Goal: Transaction & Acquisition: Purchase product/service

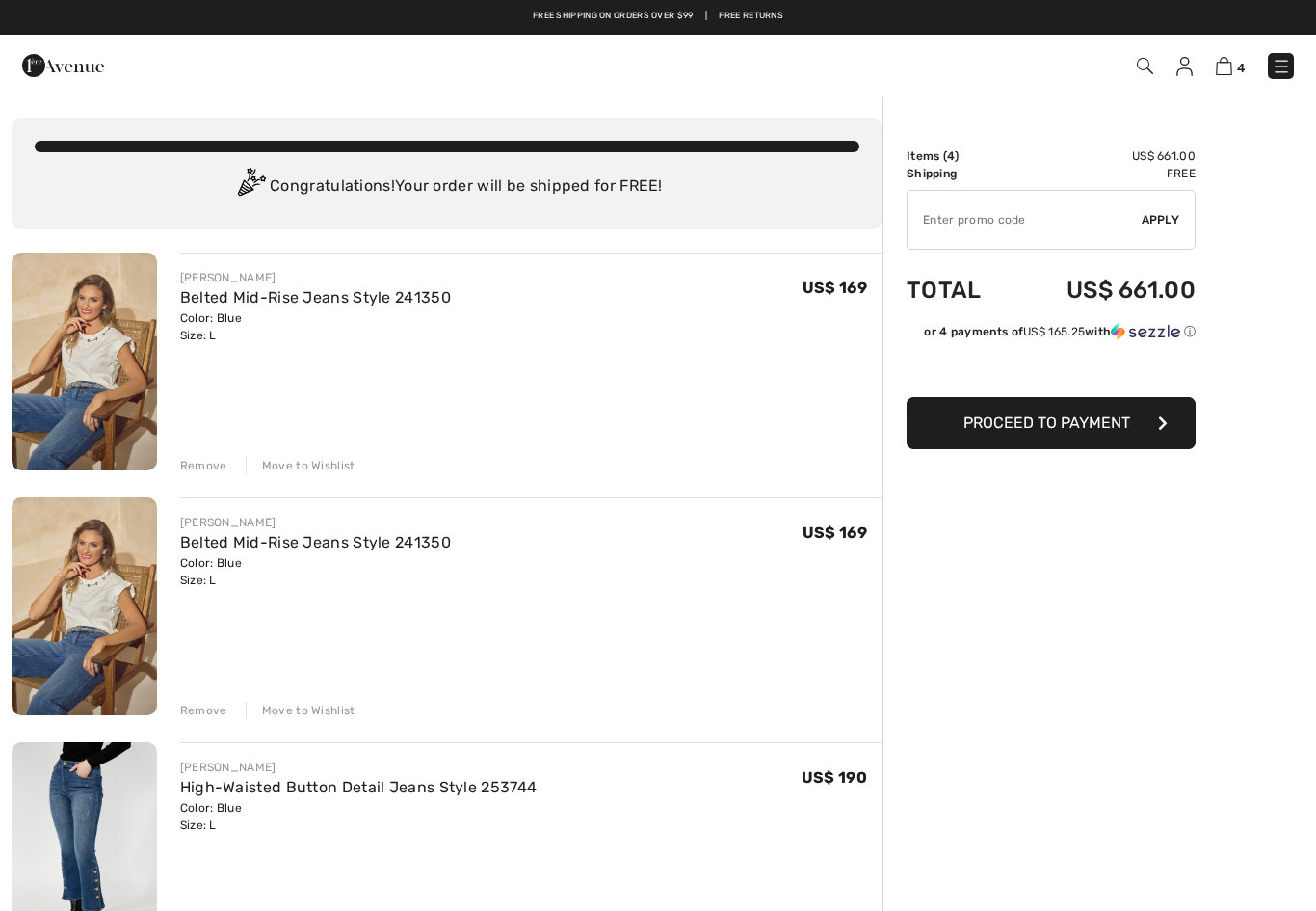
click at [175, 693] on div "[PERSON_NAME] Belted Mid-Rise Jeans Style 241350 Color: Blue Size: L Final Sale…" at bounding box center [520, 608] width 726 height 222
click at [186, 703] on div "Remove" at bounding box center [204, 710] width 47 height 17
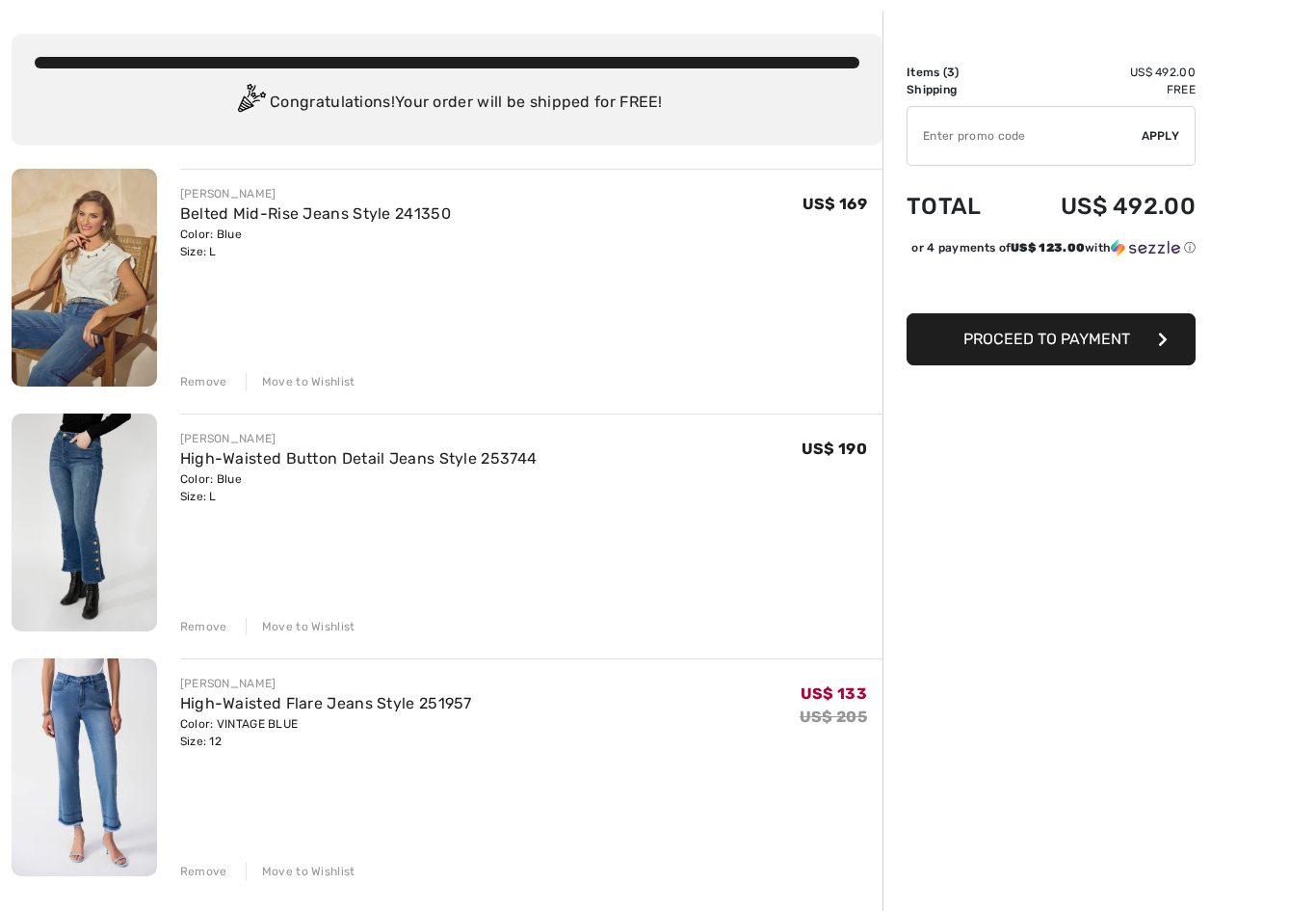
scroll to position [87, 0]
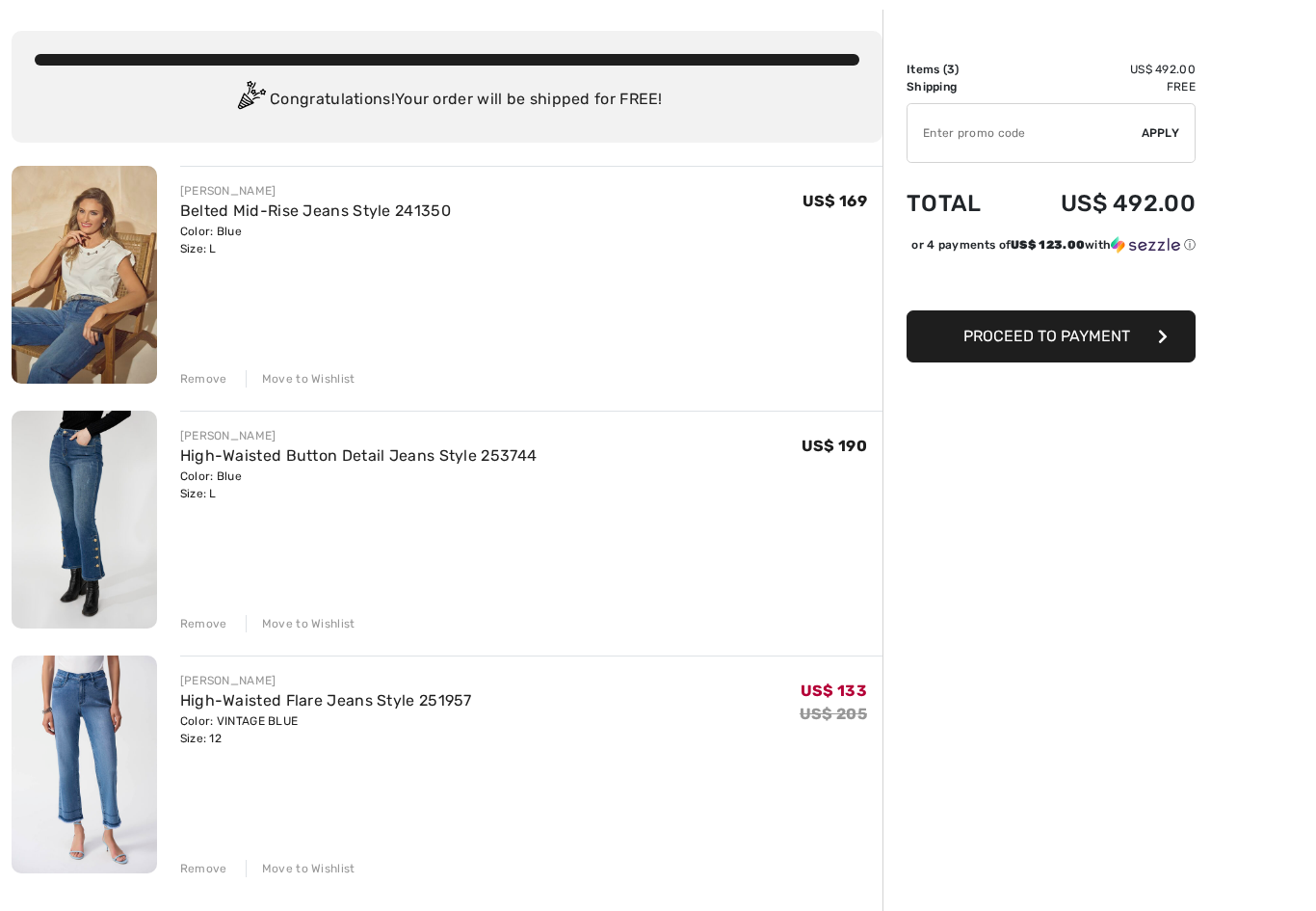
click at [180, 842] on div "[PERSON_NAME] High-Waisted Flare Jeans Style 251957 Color: VINTAGE BLUE Size: 1…" at bounding box center [532, 766] width 702 height 222
click at [189, 866] on div "Remove" at bounding box center [204, 869] width 47 height 17
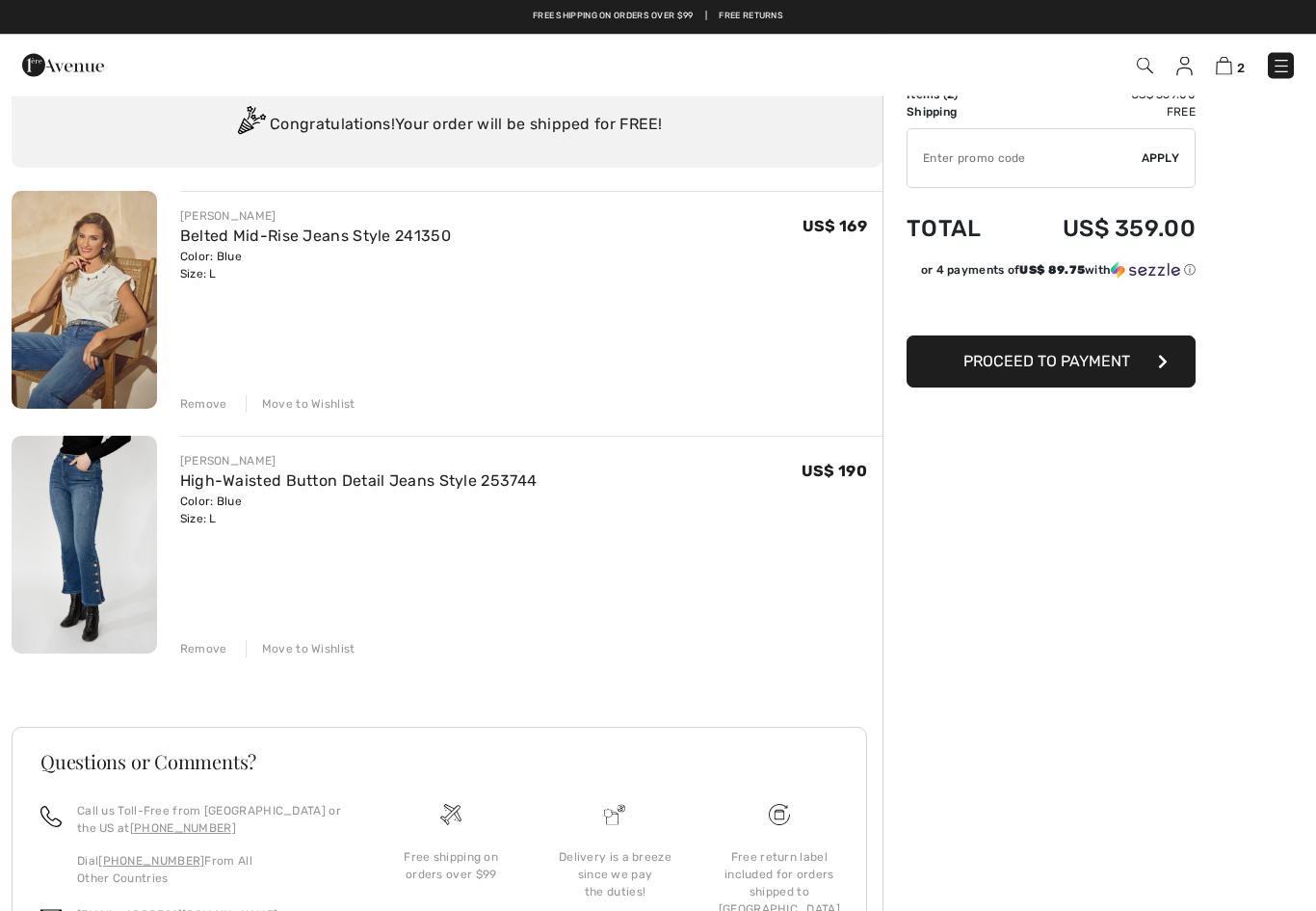
scroll to position [0, 0]
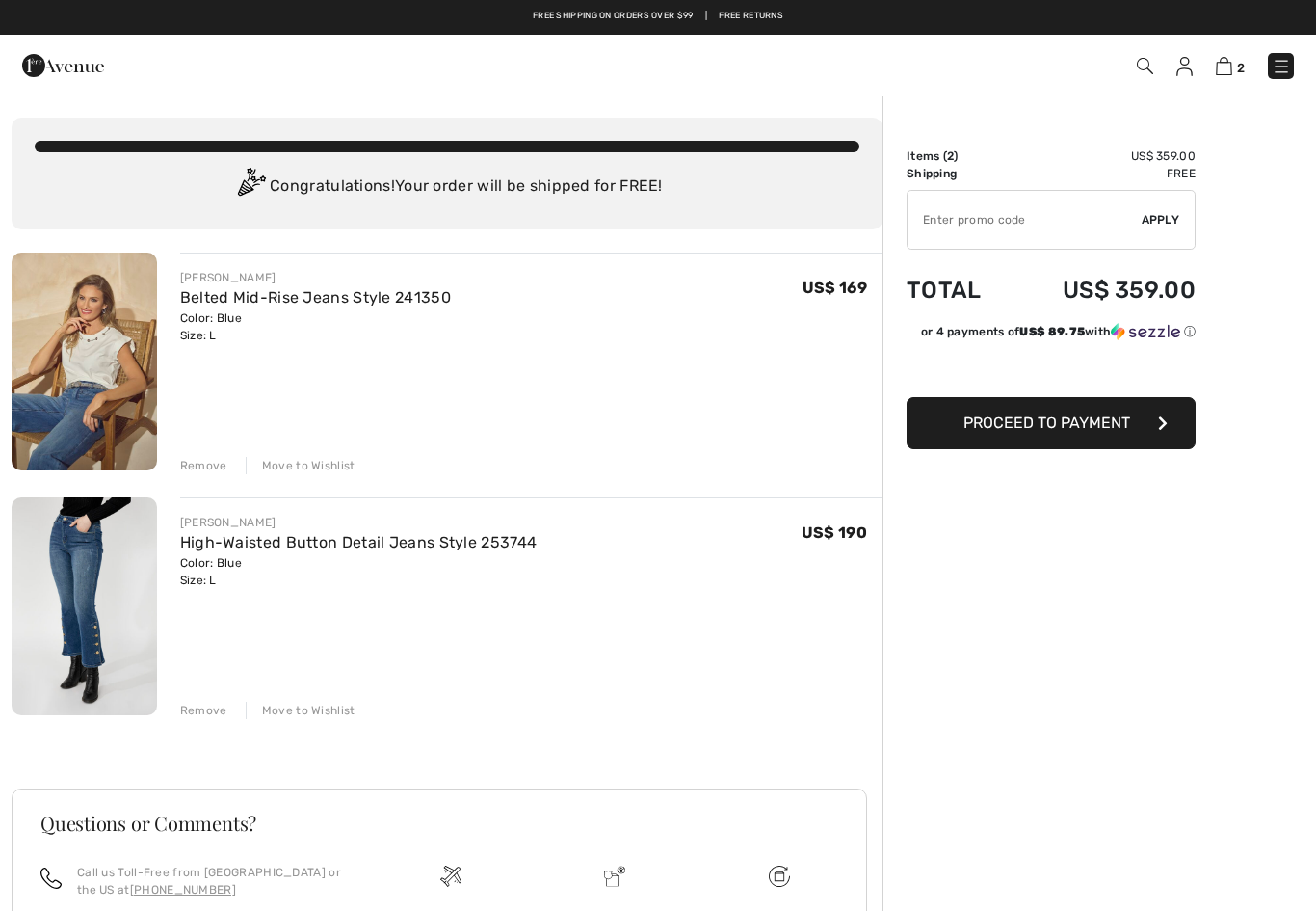
click at [1131, 65] on span "2" at bounding box center [929, 66] width 730 height 26
click at [1141, 70] on img at bounding box center [1144, 66] width 16 height 16
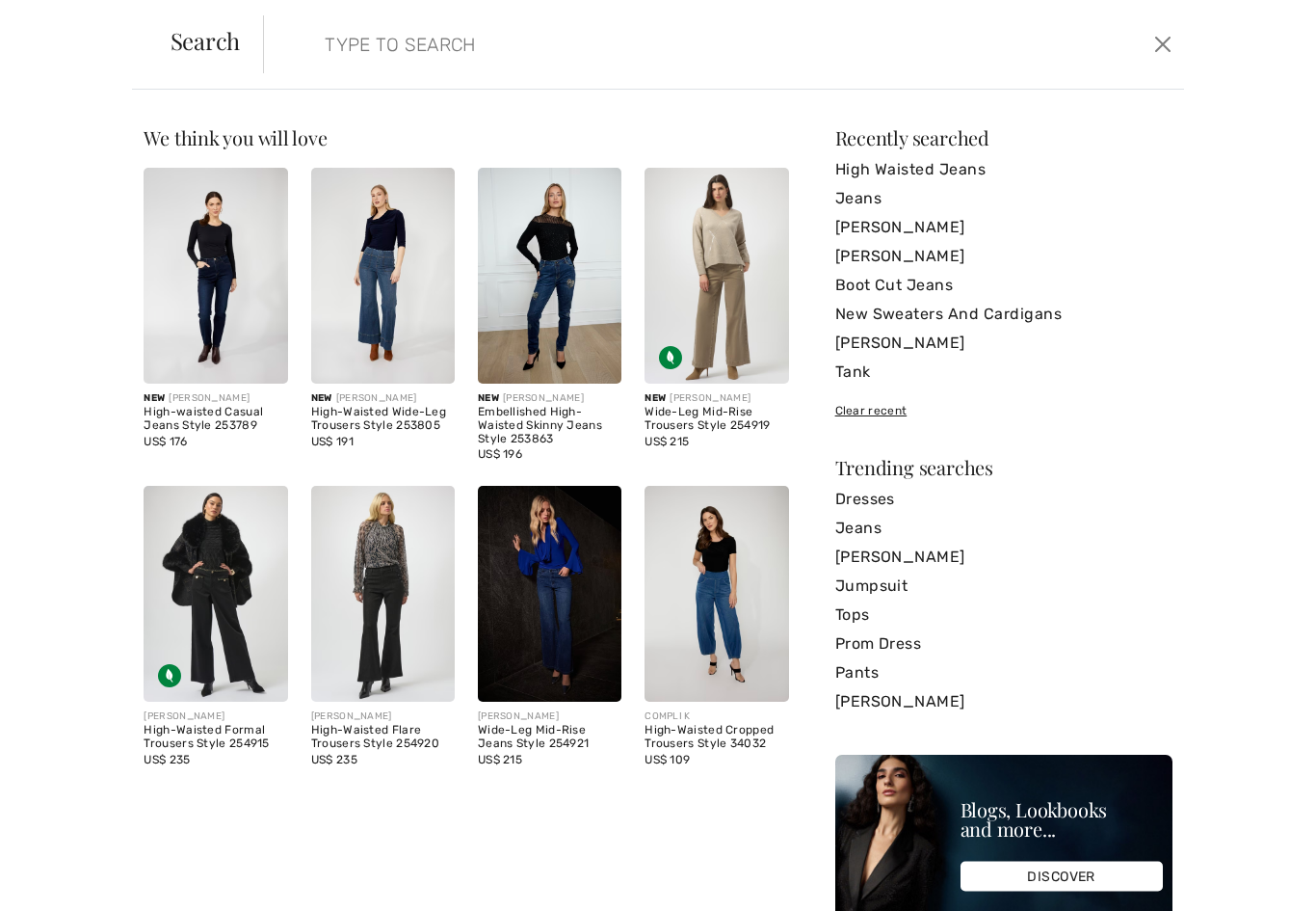
click at [353, 44] on input "search" at bounding box center [624, 44] width 628 height 58
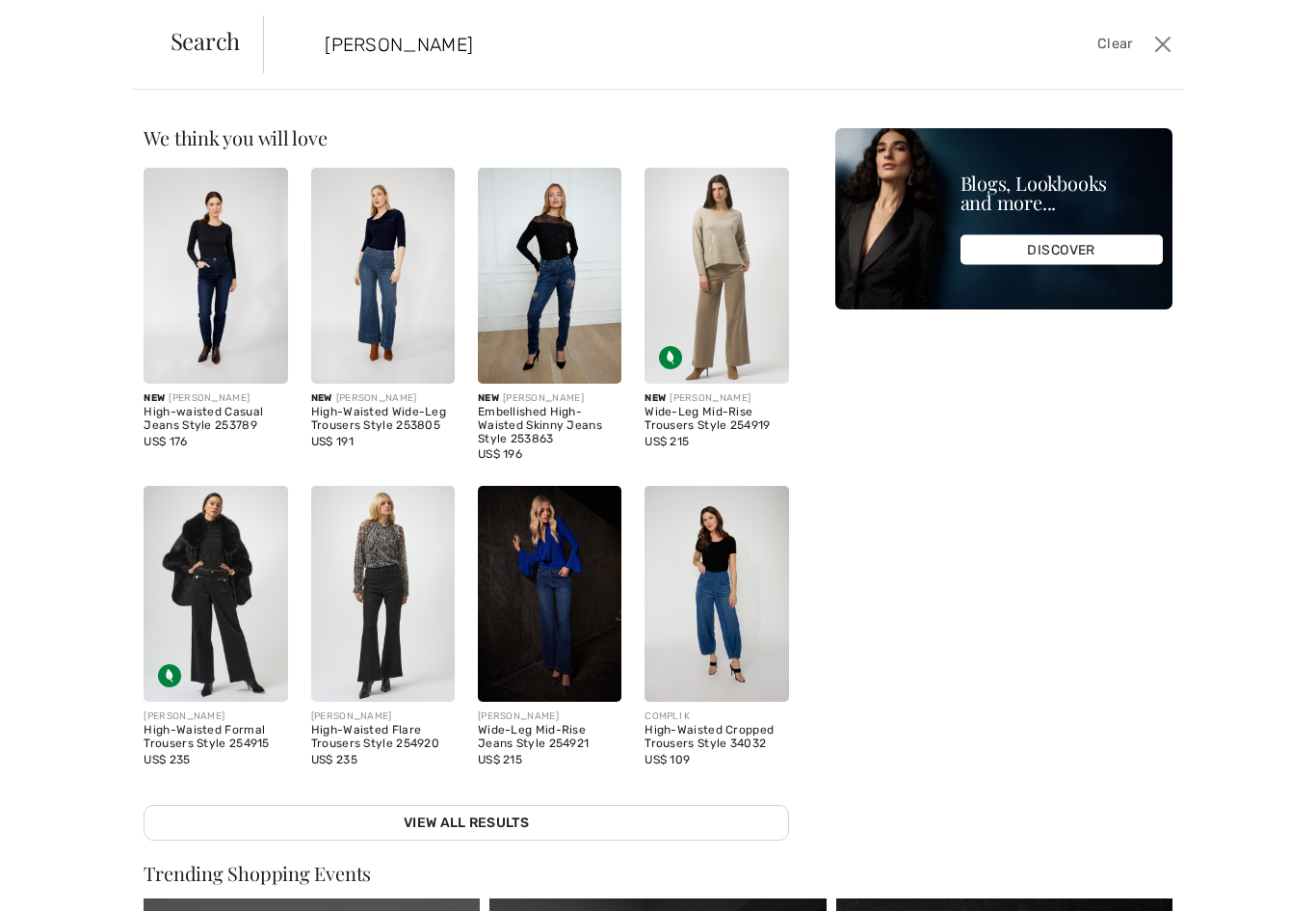
type input "Jean skirt"
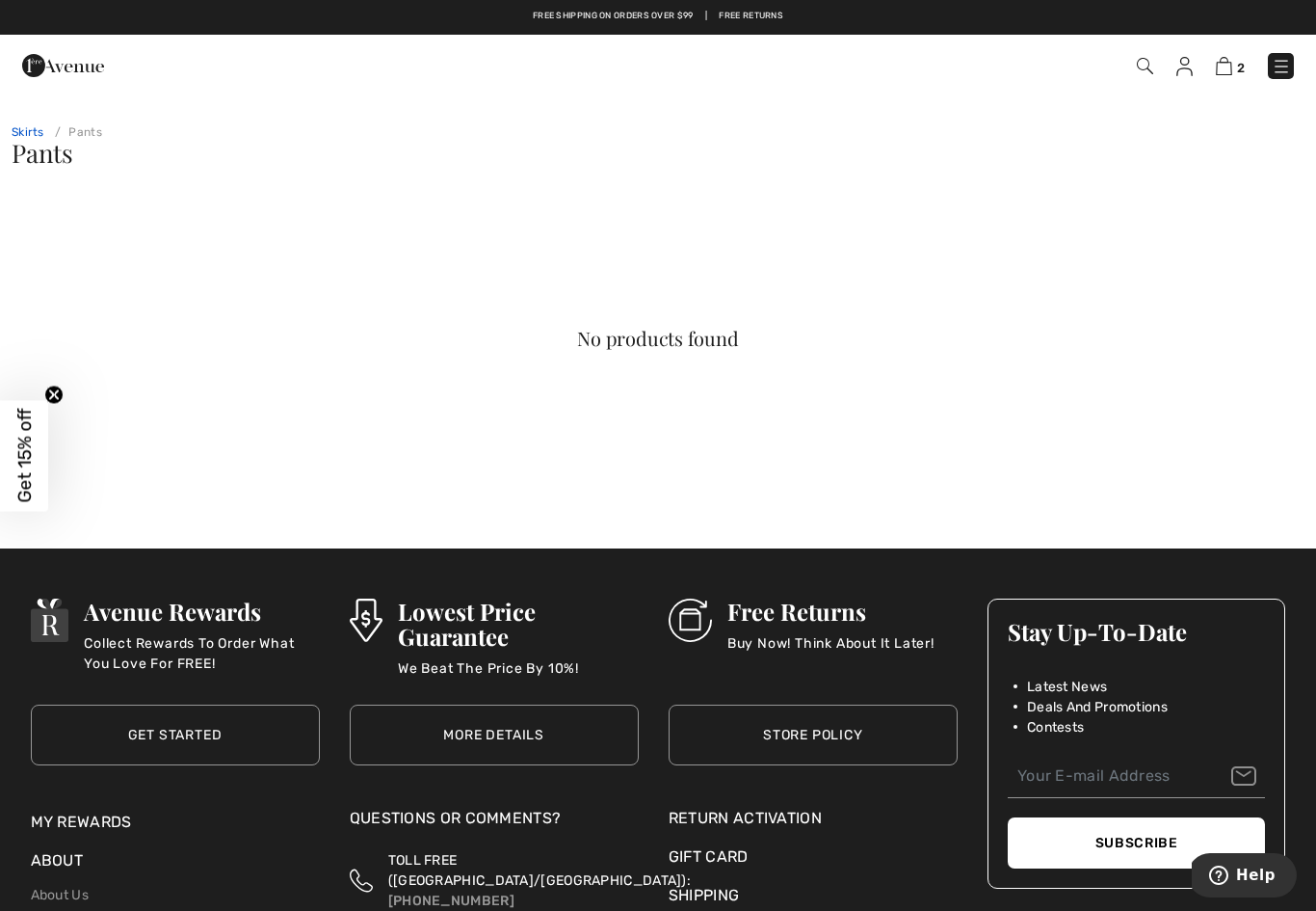
click at [12, 126] on link "Skirts" at bounding box center [28, 132] width 33 height 14
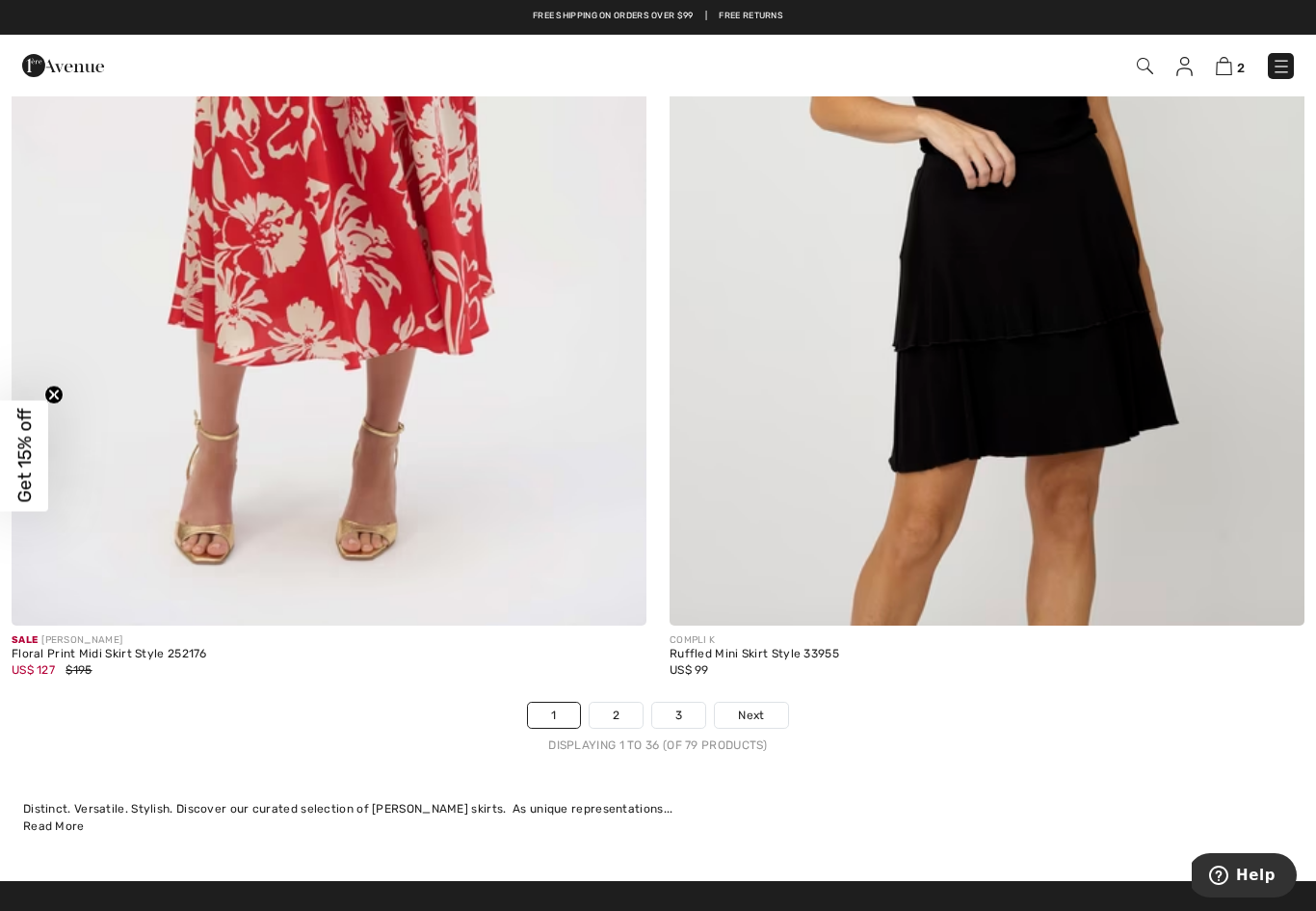
scroll to position [18464, 0]
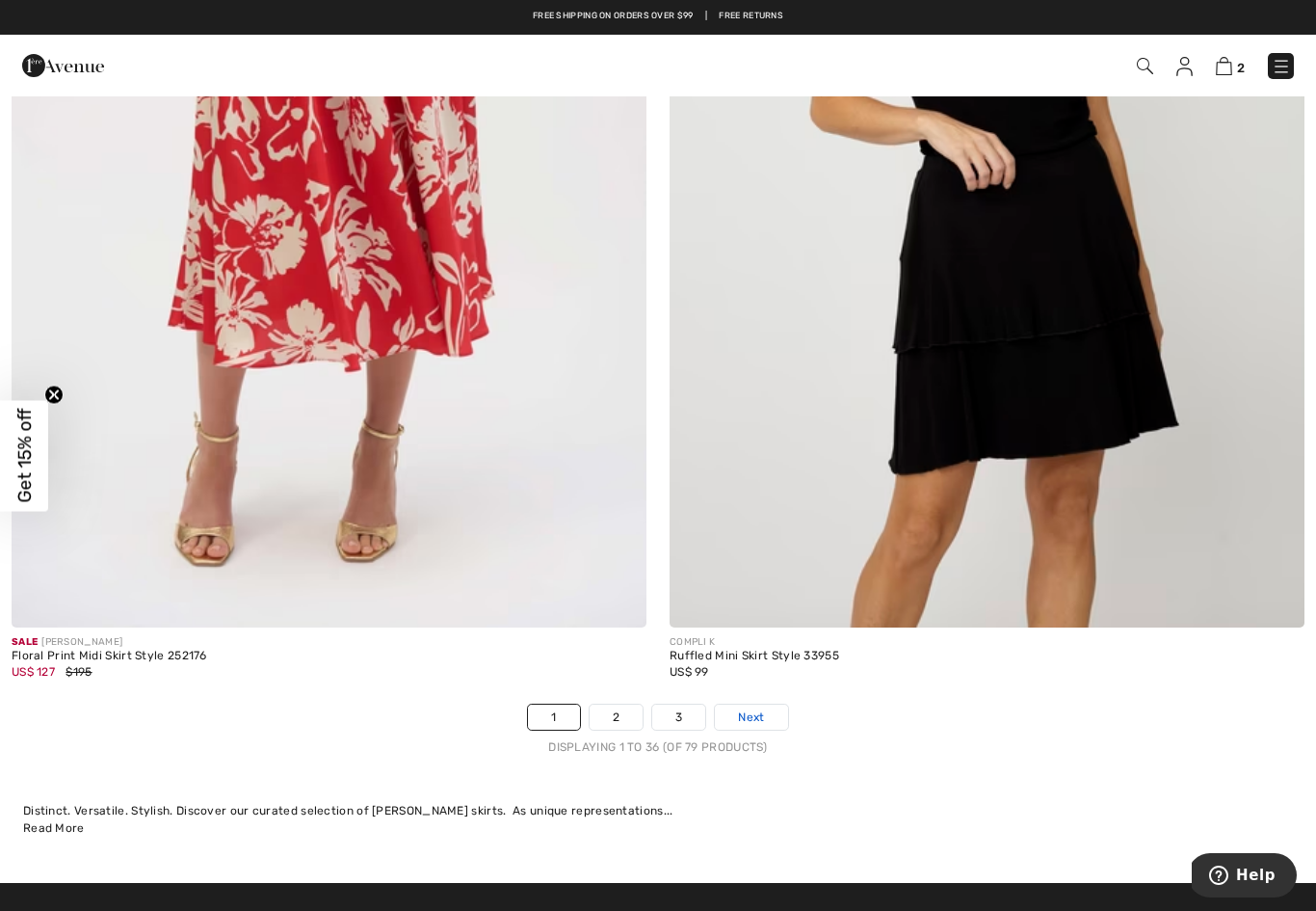
click at [774, 708] on link "Next" at bounding box center [751, 717] width 72 height 25
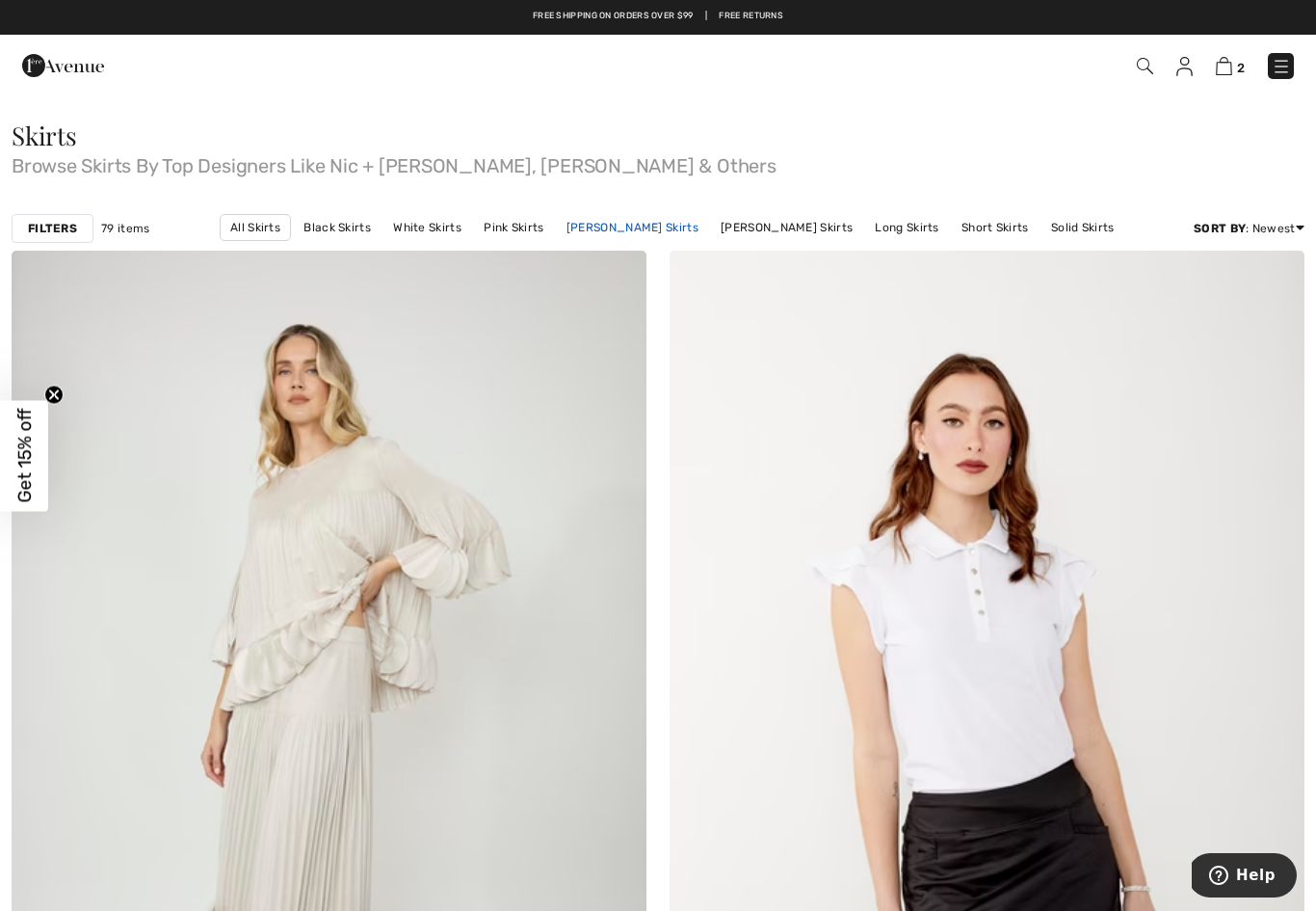
click at [663, 238] on link "Joseph Ribkoff Skirts" at bounding box center [632, 228] width 151 height 25
click at [649, 235] on link "Joseph Ribkoff Skirts" at bounding box center [632, 228] width 151 height 25
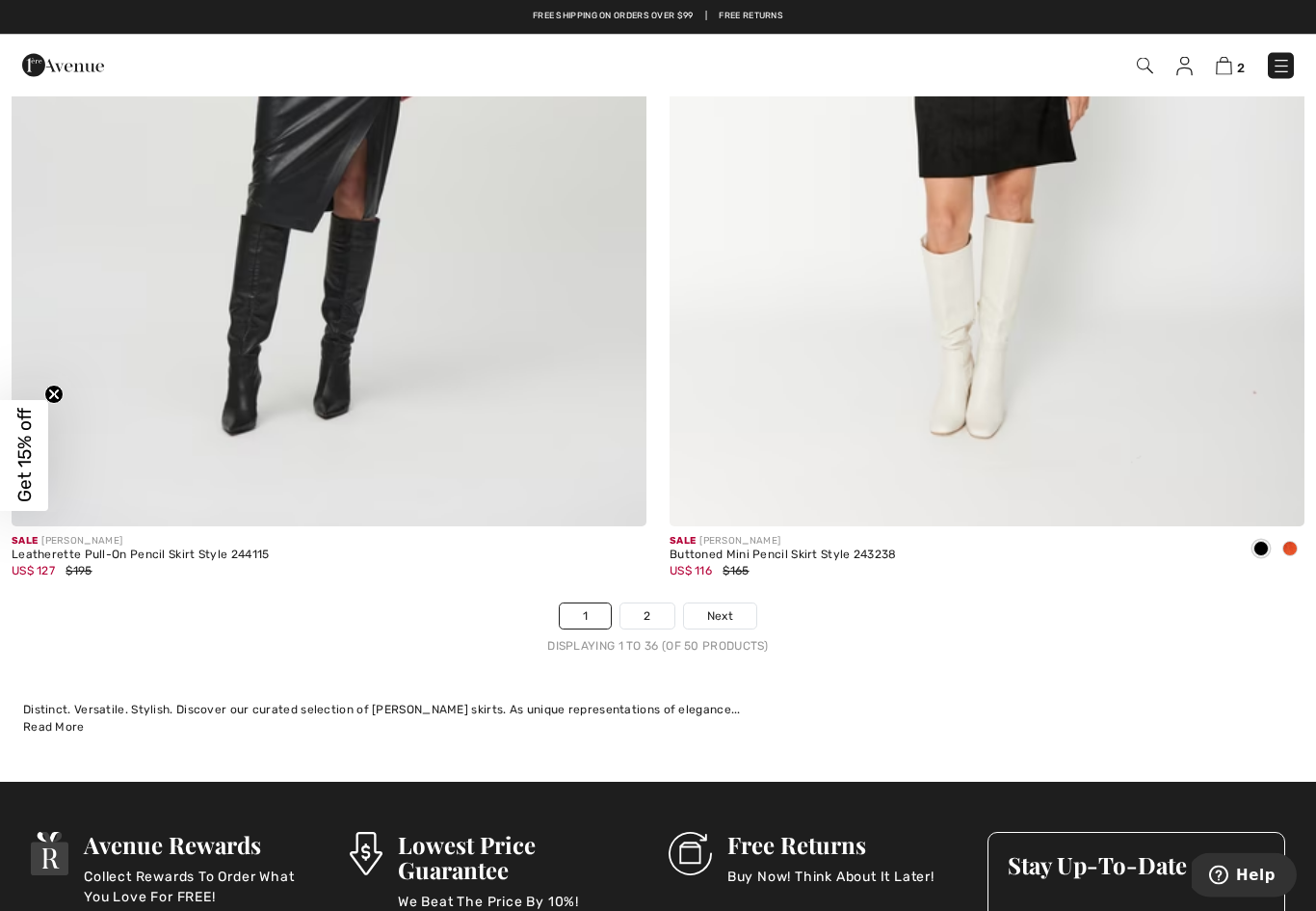
scroll to position [18556, 0]
click at [644, 614] on link "2" at bounding box center [646, 616] width 53 height 25
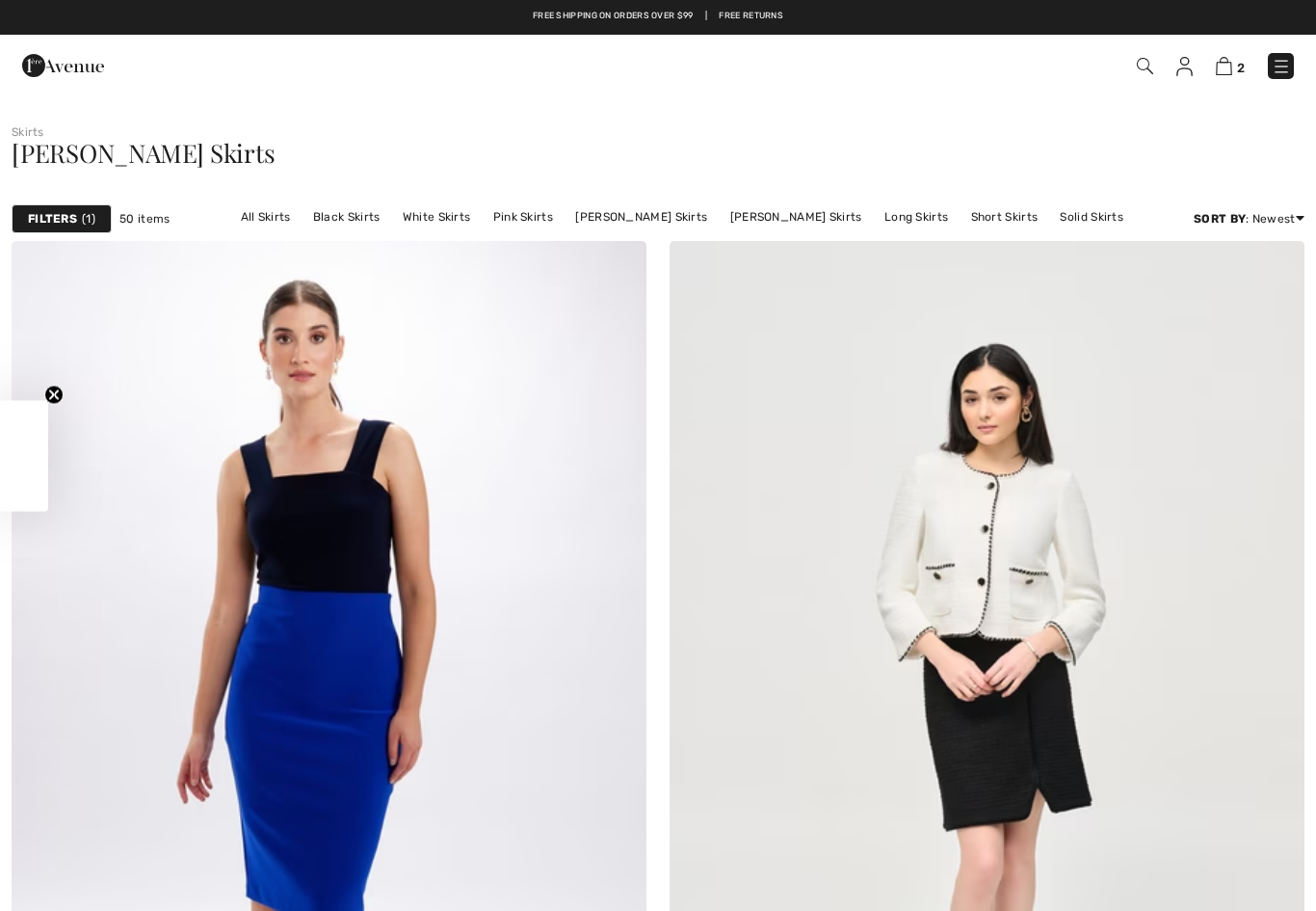
checkbox input "true"
click at [1141, 73] on img at bounding box center [1144, 66] width 16 height 16
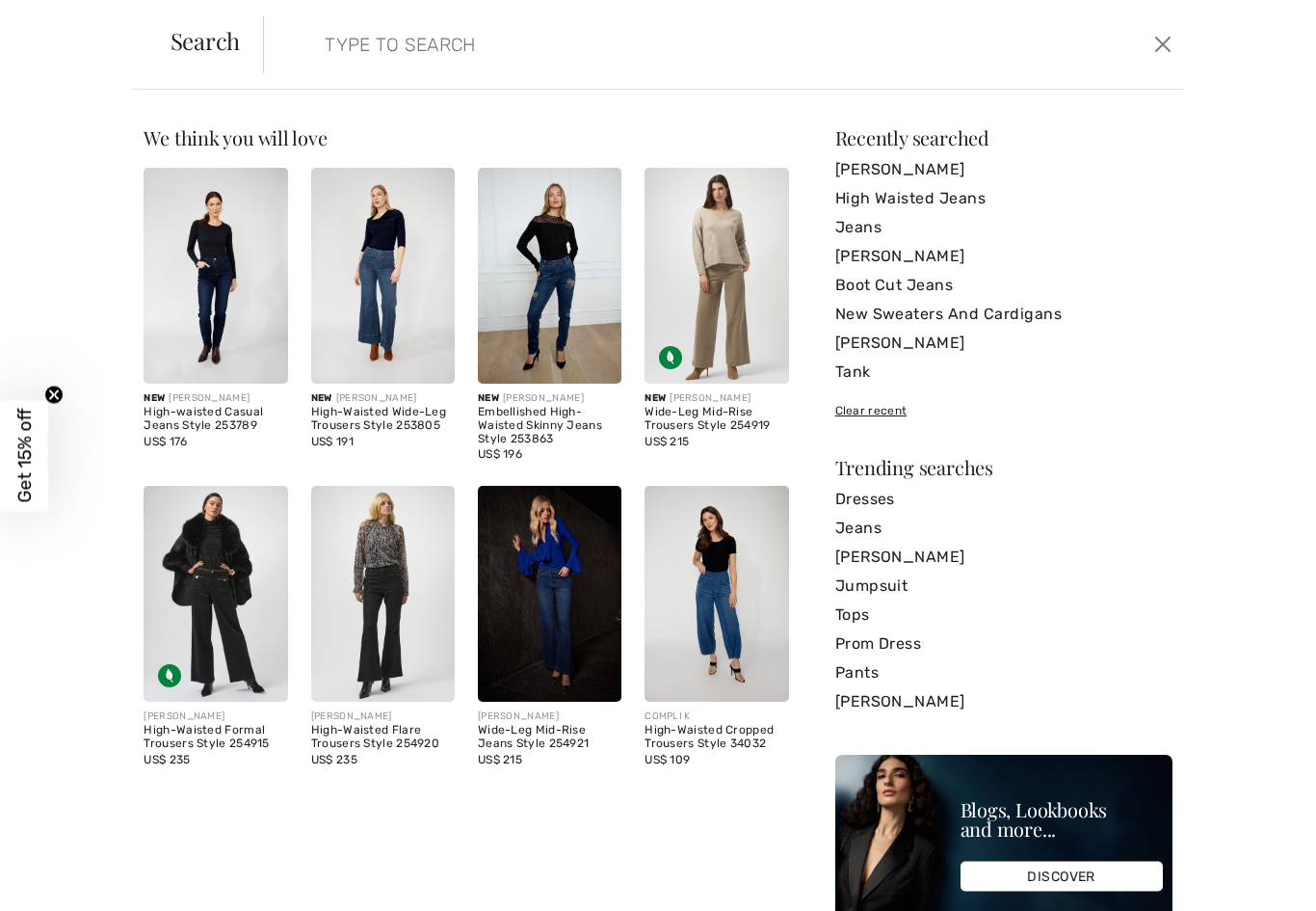
click at [355, 36] on input "search" at bounding box center [624, 44] width 628 height 58
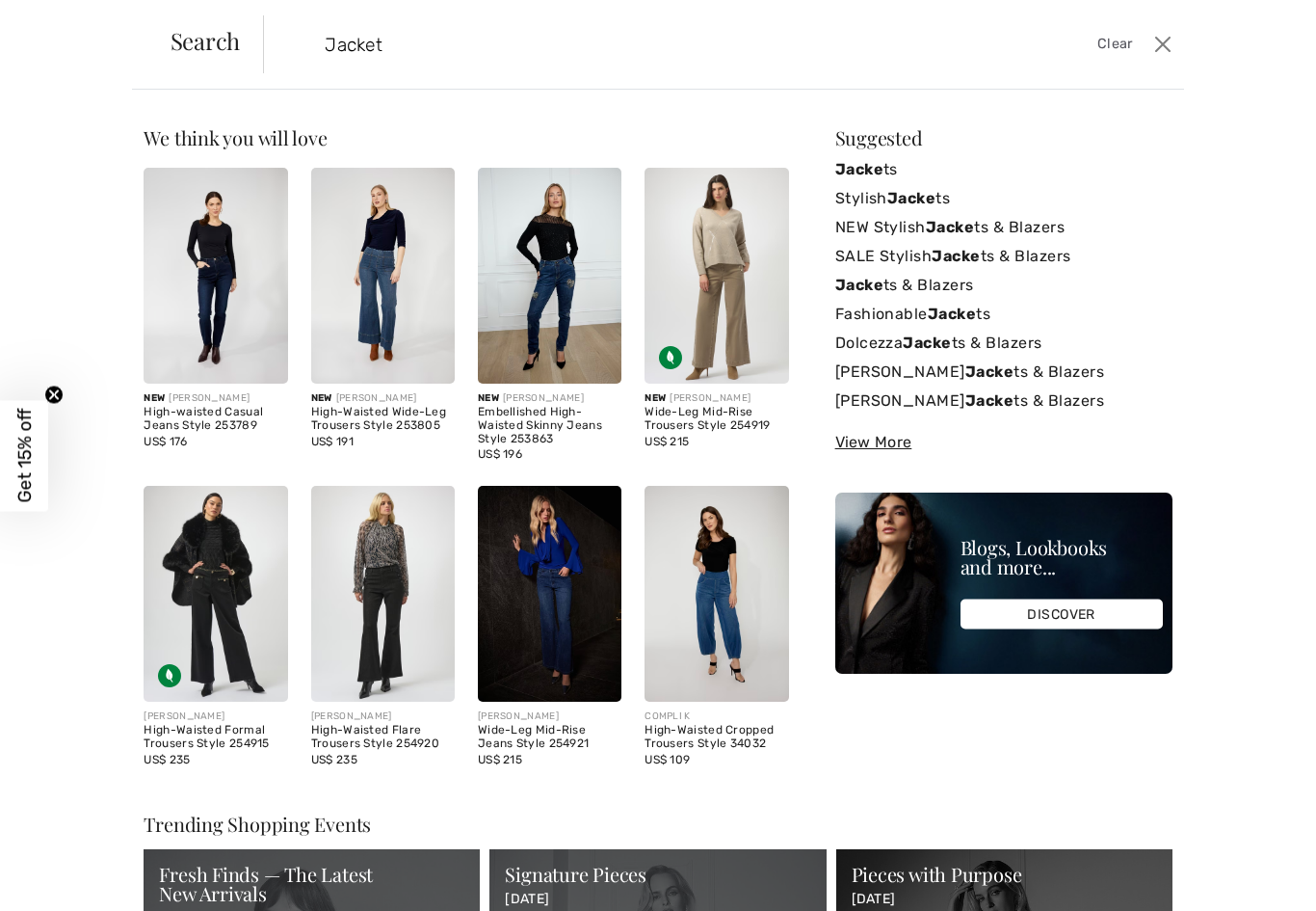
type input "Jacket"
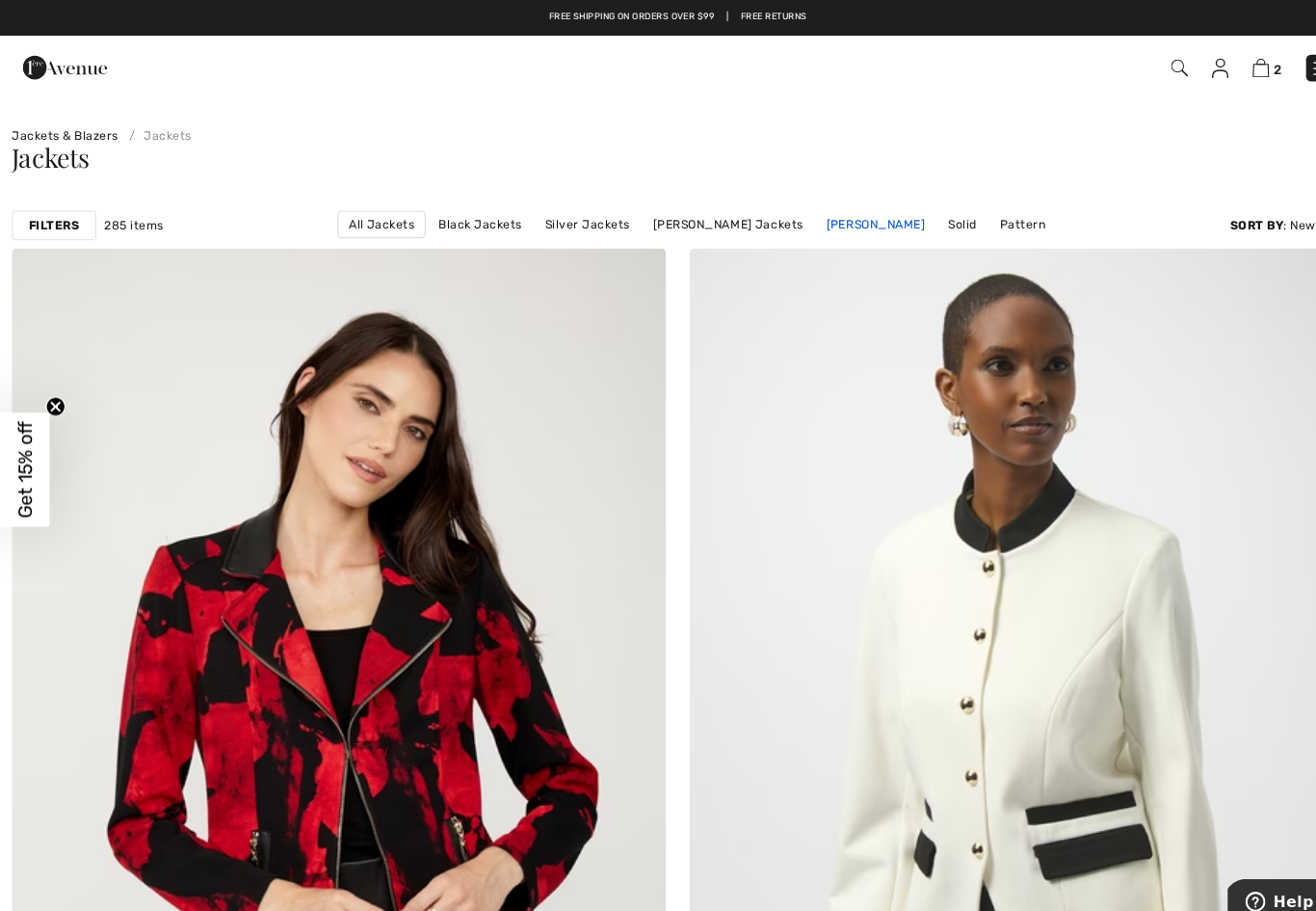
click at [836, 228] on link "[PERSON_NAME]" at bounding box center [850, 218] width 116 height 25
click at [811, 213] on link "[PERSON_NAME]" at bounding box center [850, 218] width 116 height 25
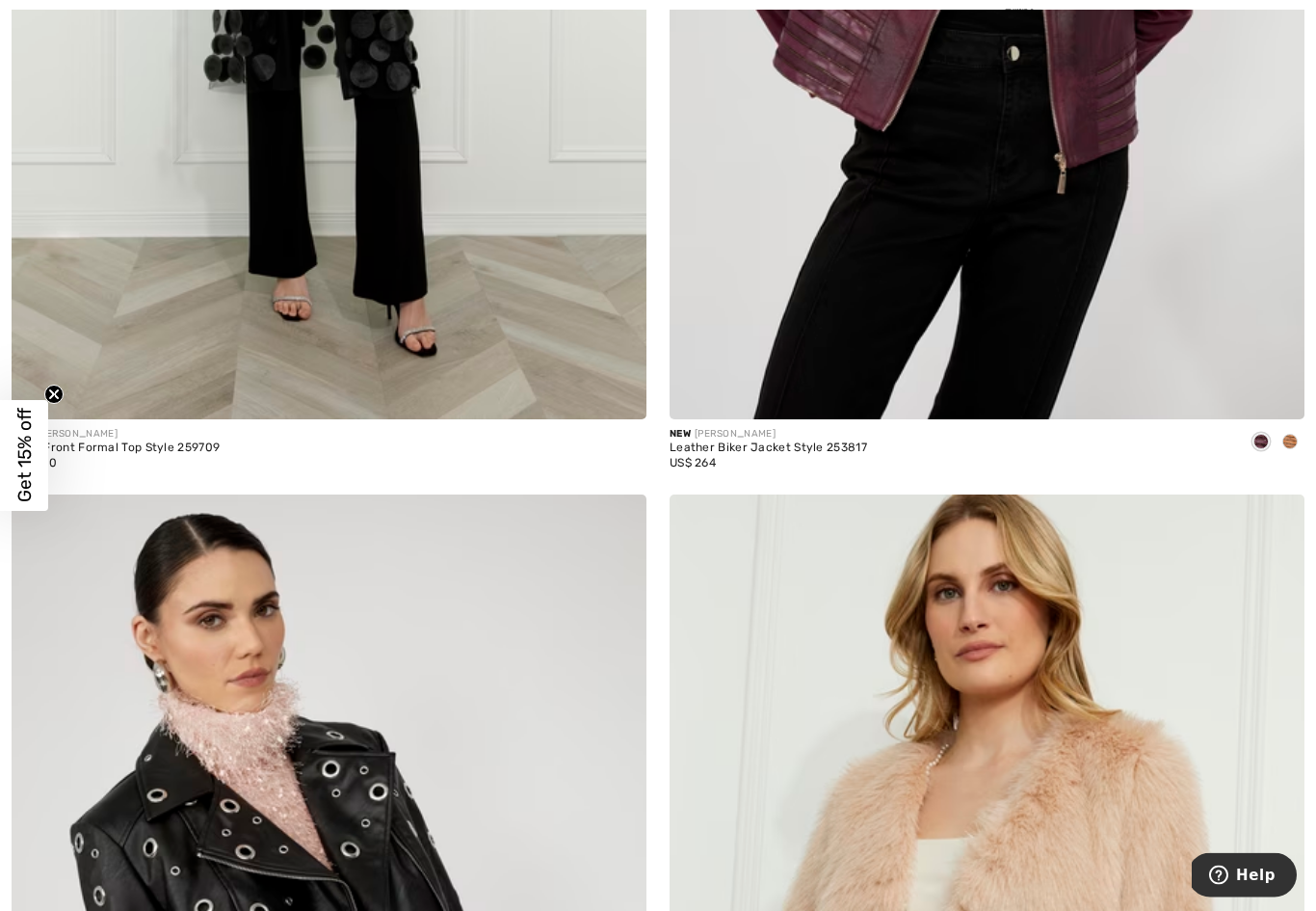
scroll to position [4889, 0]
click at [1295, 441] on span at bounding box center [1290, 441] width 15 height 15
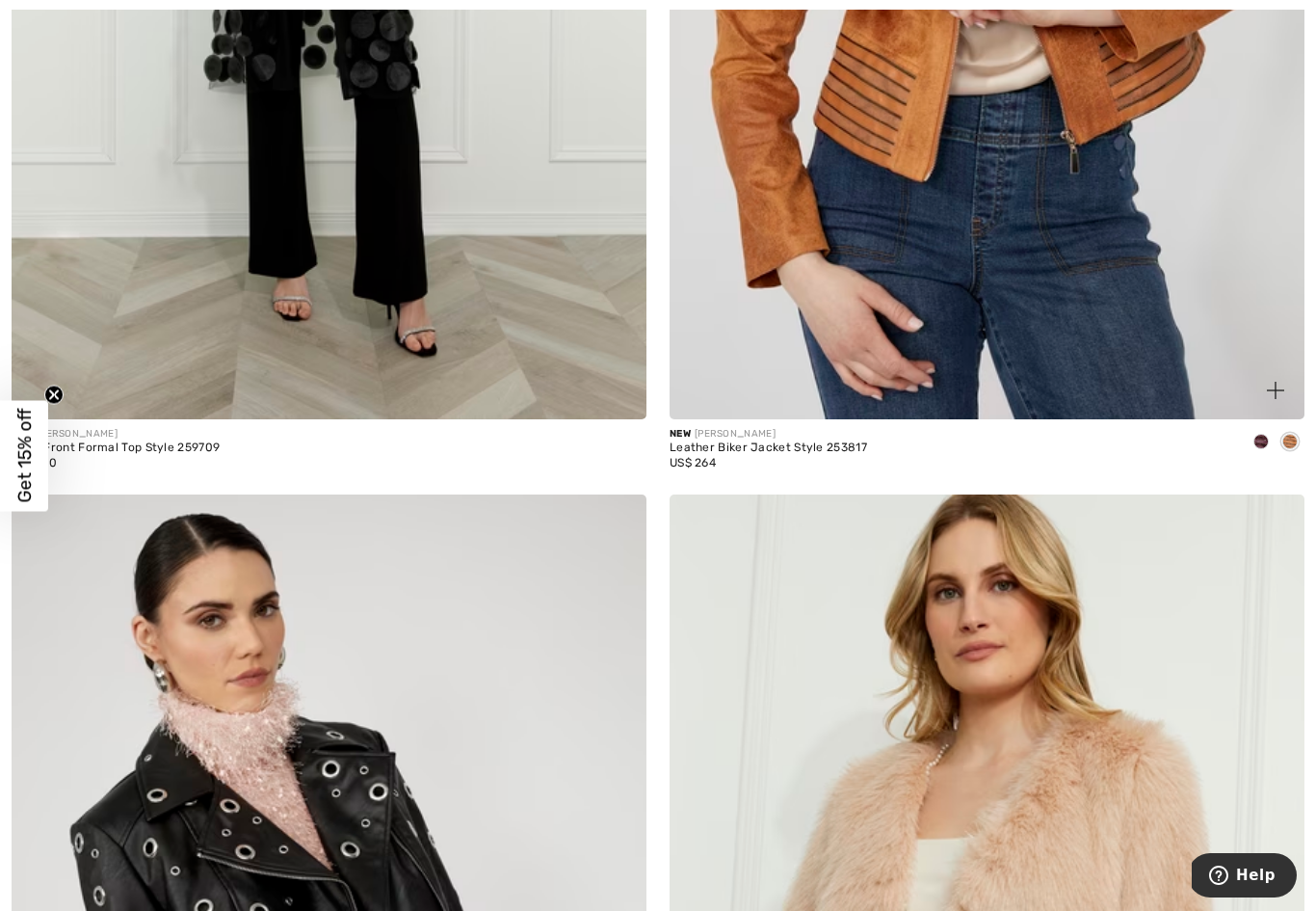
click at [1285, 439] on span at bounding box center [1290, 441] width 15 height 15
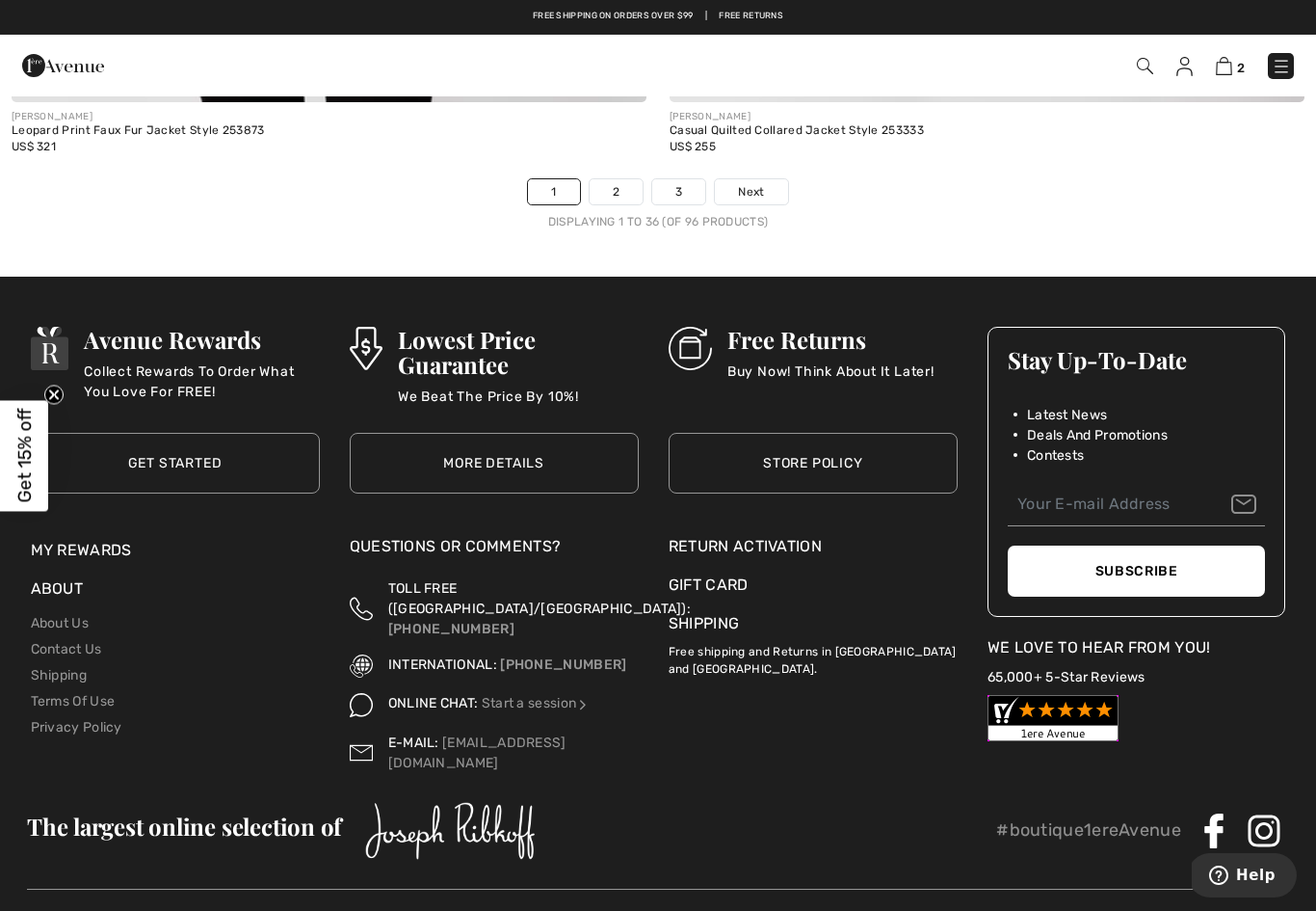
scroll to position [18906, 0]
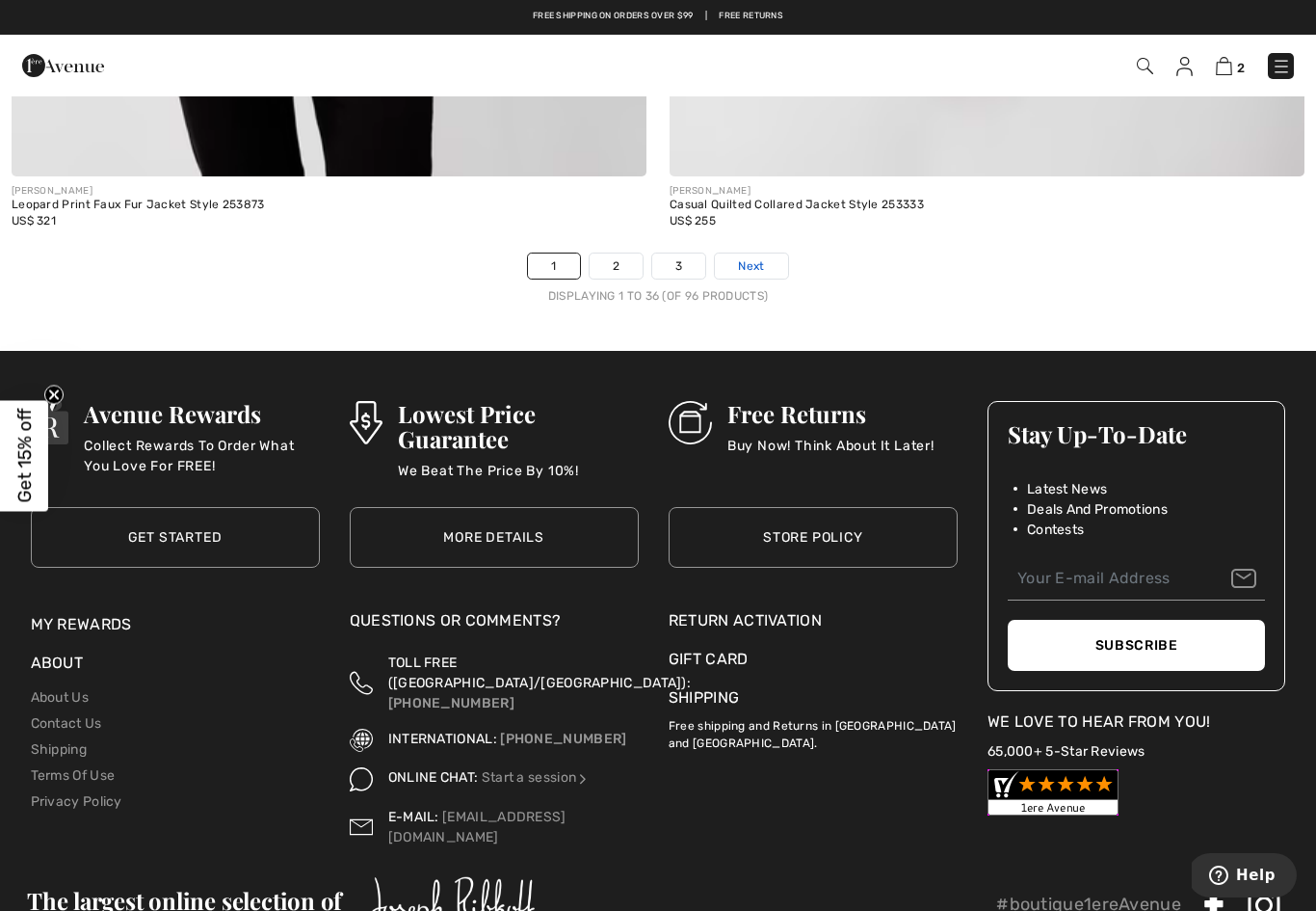
click at [752, 263] on link "Next" at bounding box center [751, 266] width 72 height 25
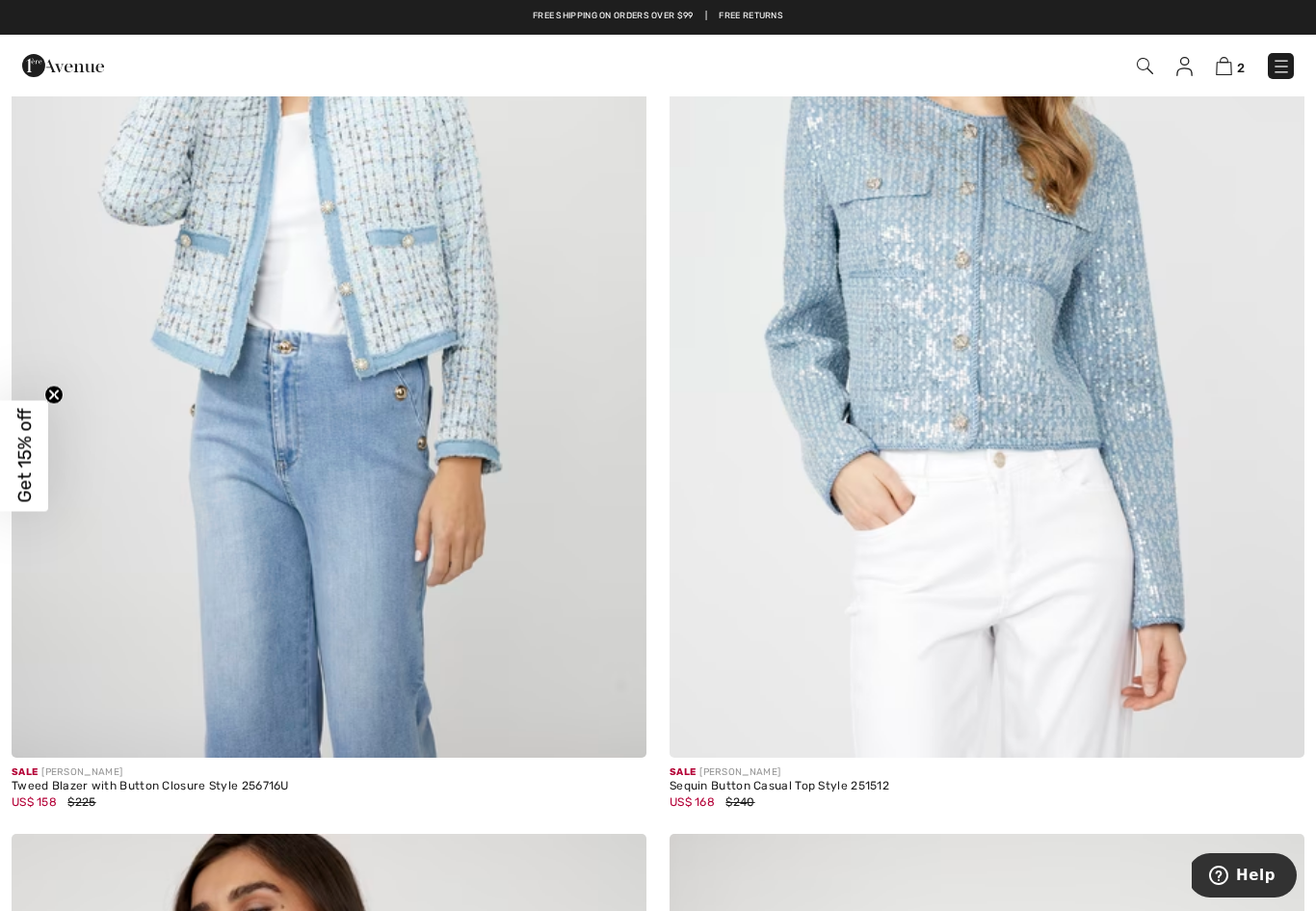
scroll to position [8808, 0]
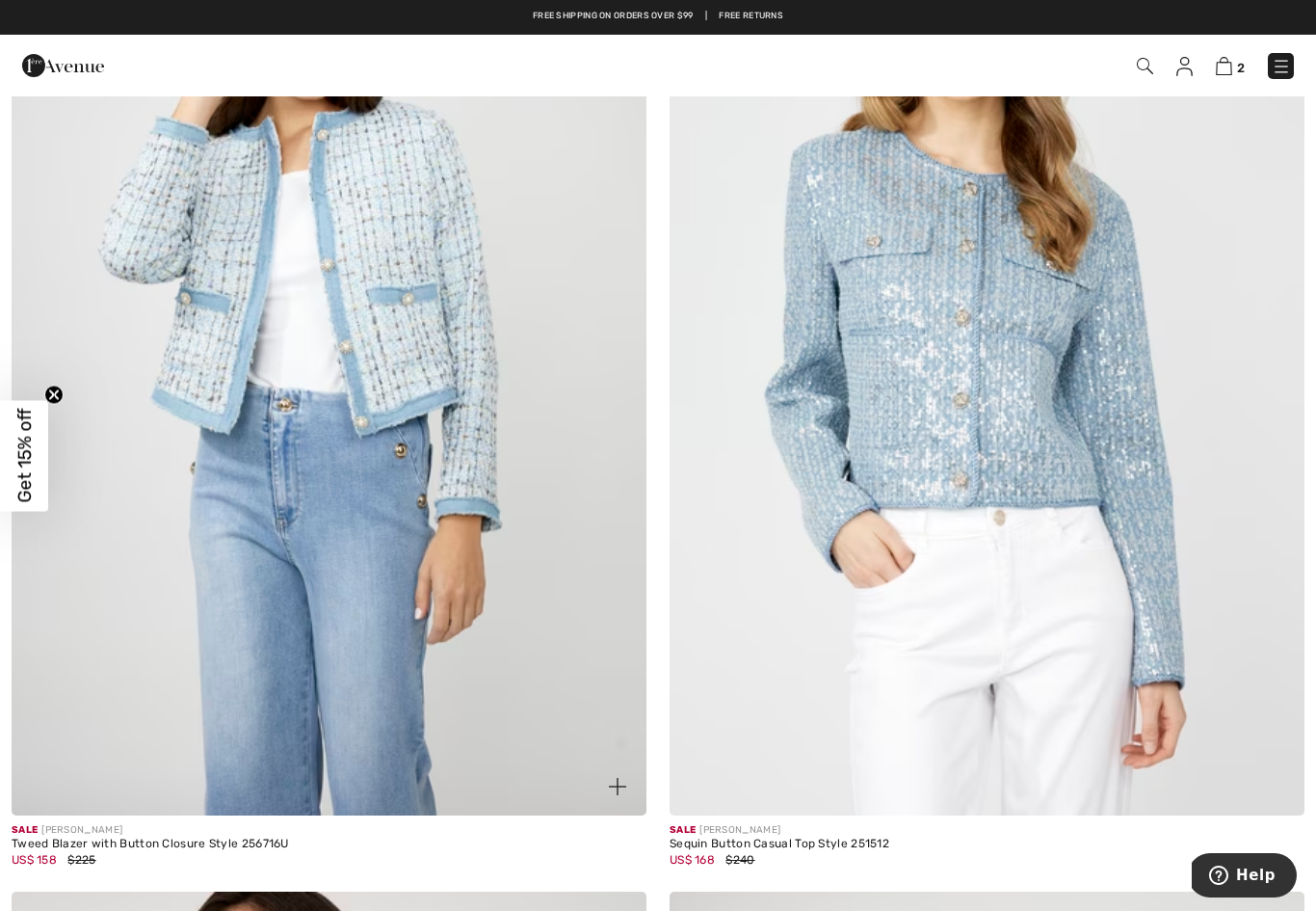
click at [343, 528] on img at bounding box center [329, 340] width 635 height 953
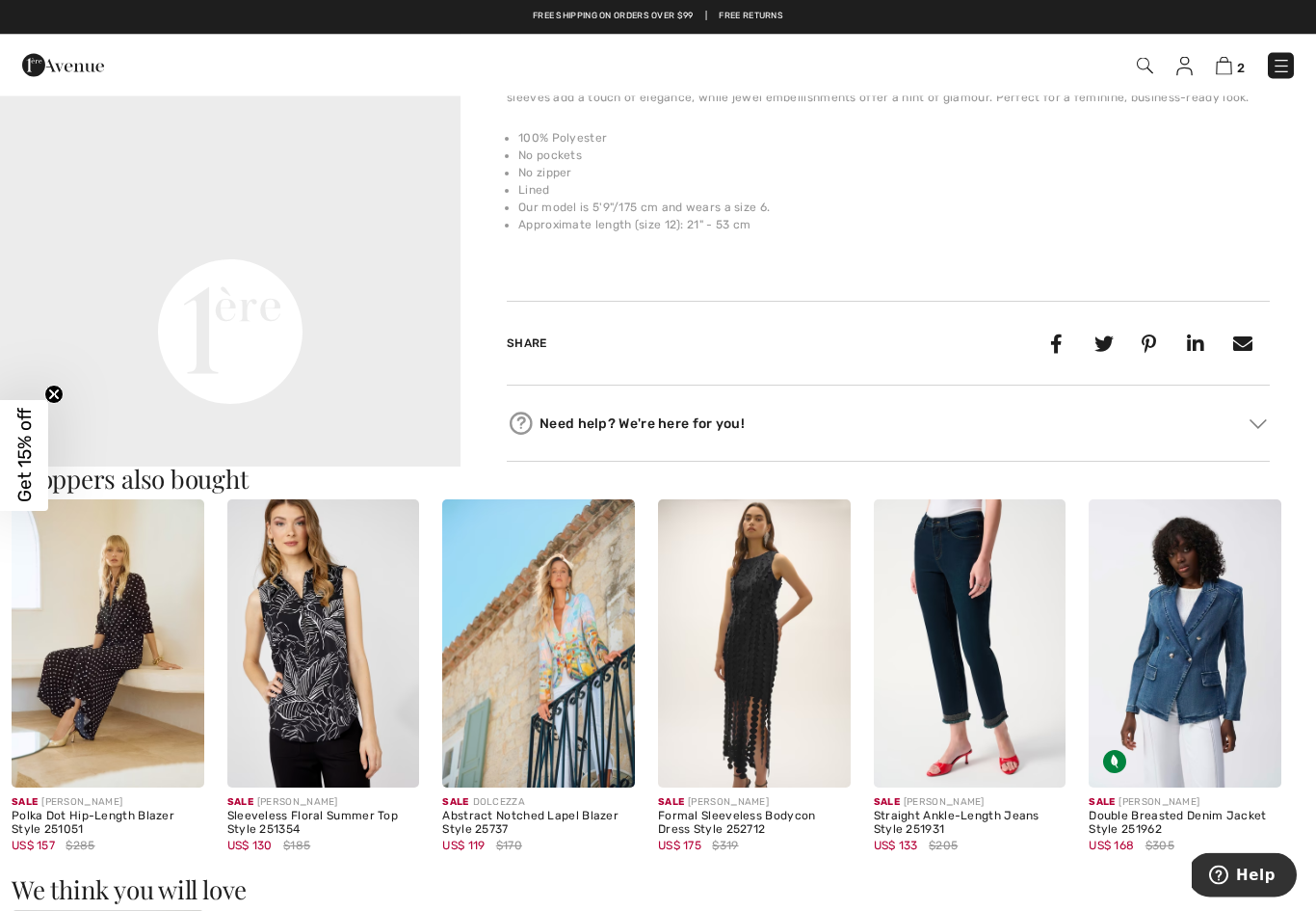
scroll to position [1491, 0]
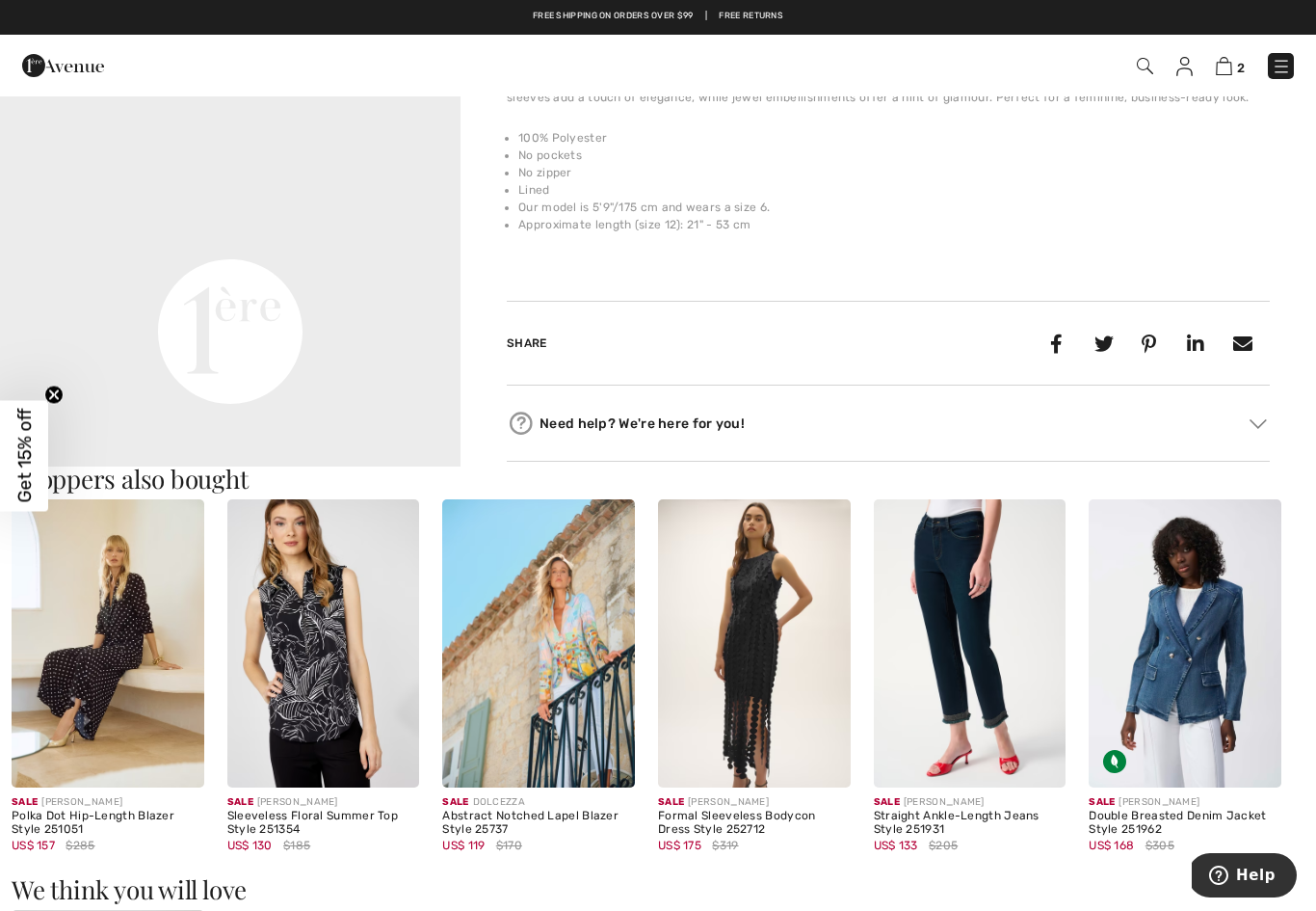
click at [1224, 671] on img at bounding box center [1186, 643] width 193 height 289
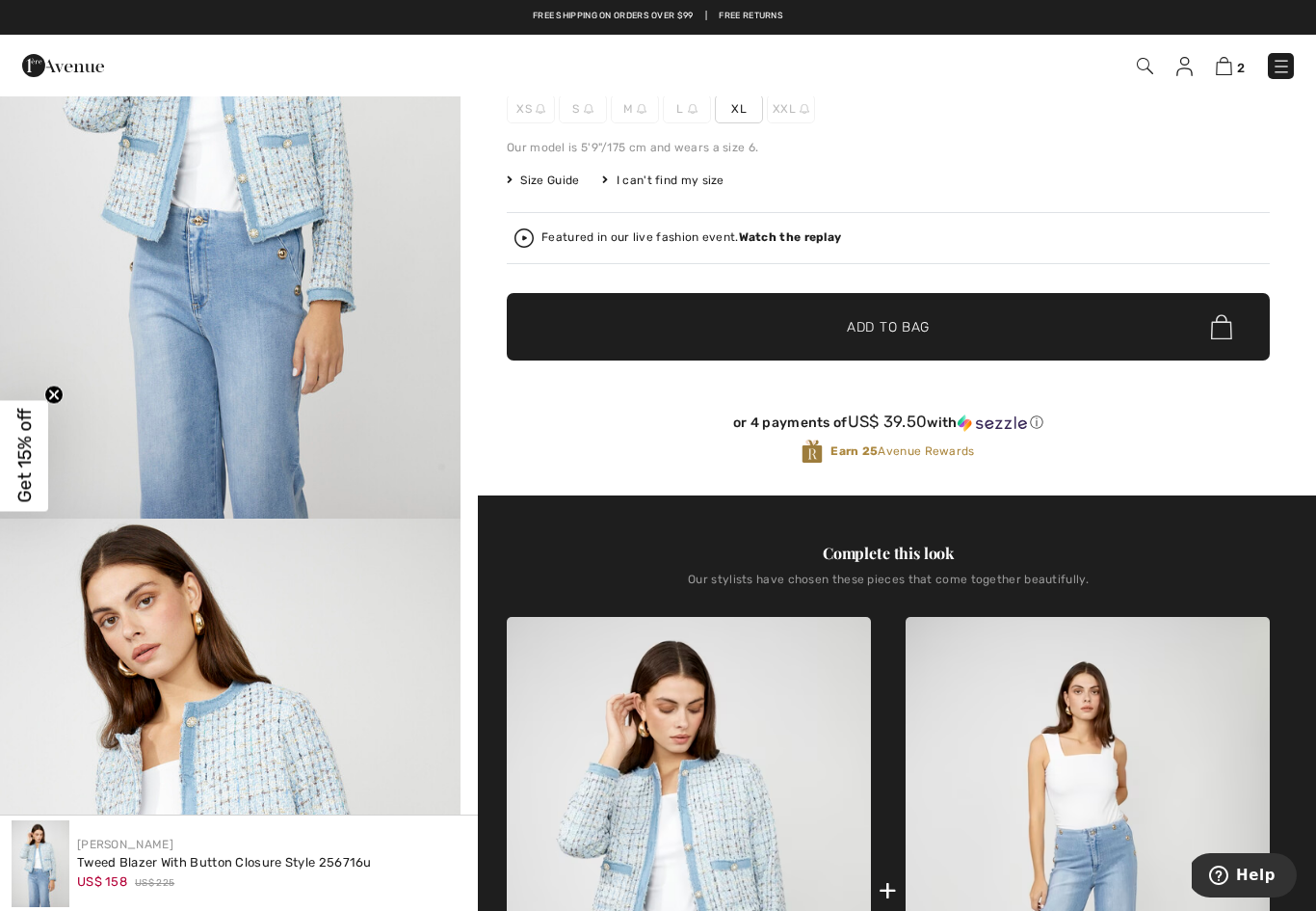
scroll to position [265, 0]
